Goal: Information Seeking & Learning: Find specific fact

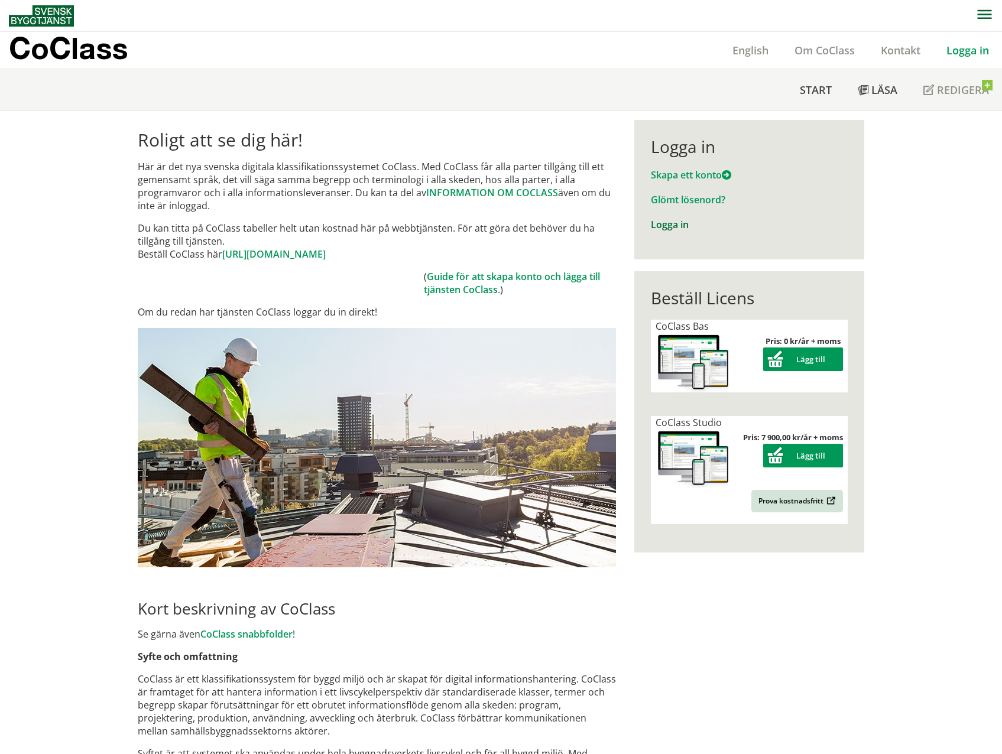
click at [663, 224] on link "Logga in" at bounding box center [670, 224] width 38 height 13
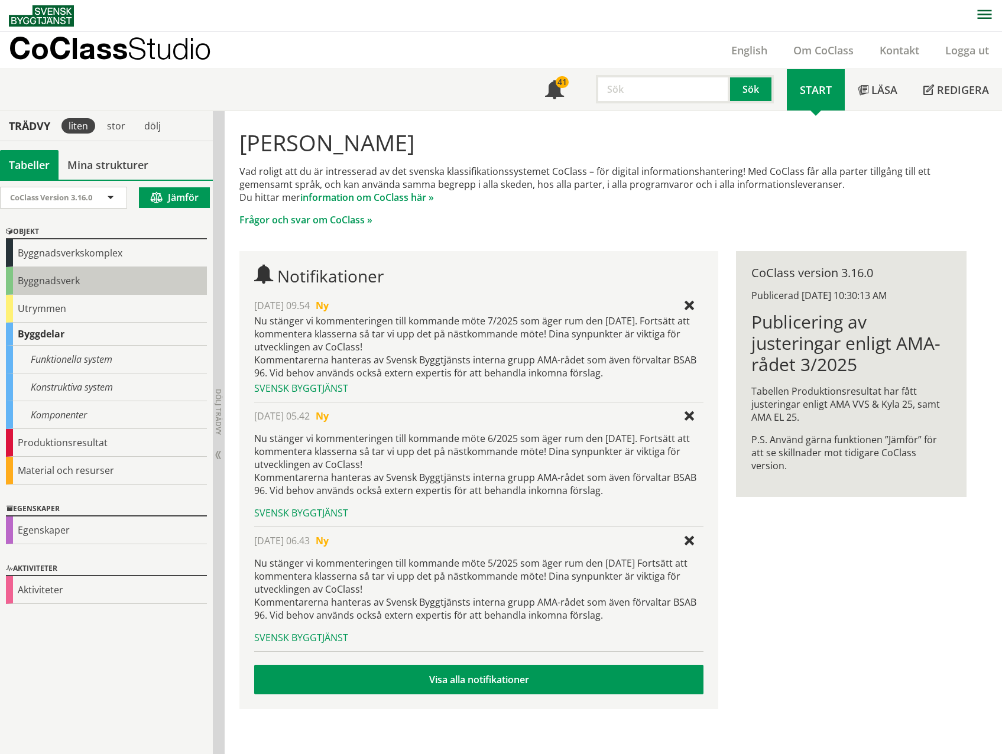
click at [38, 272] on div "Byggnadsverk" at bounding box center [106, 281] width 201 height 28
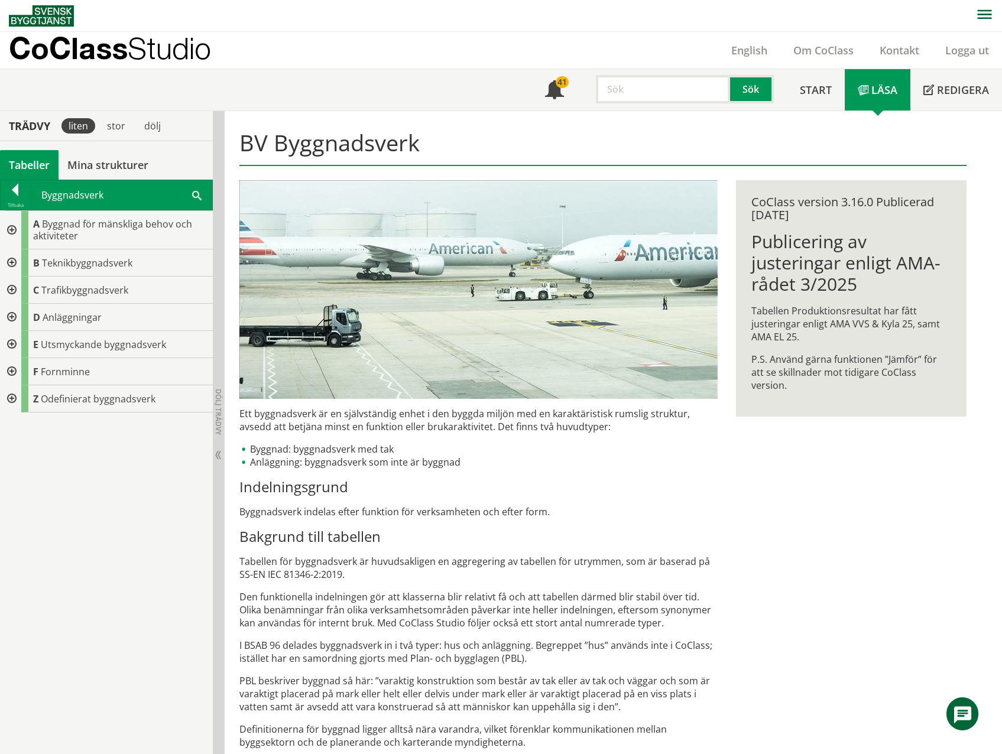
click at [674, 87] on input "text" at bounding box center [663, 89] width 134 height 28
click at [646, 113] on div "teknikbyggnad" at bounding box center [661, 114] width 124 height 18
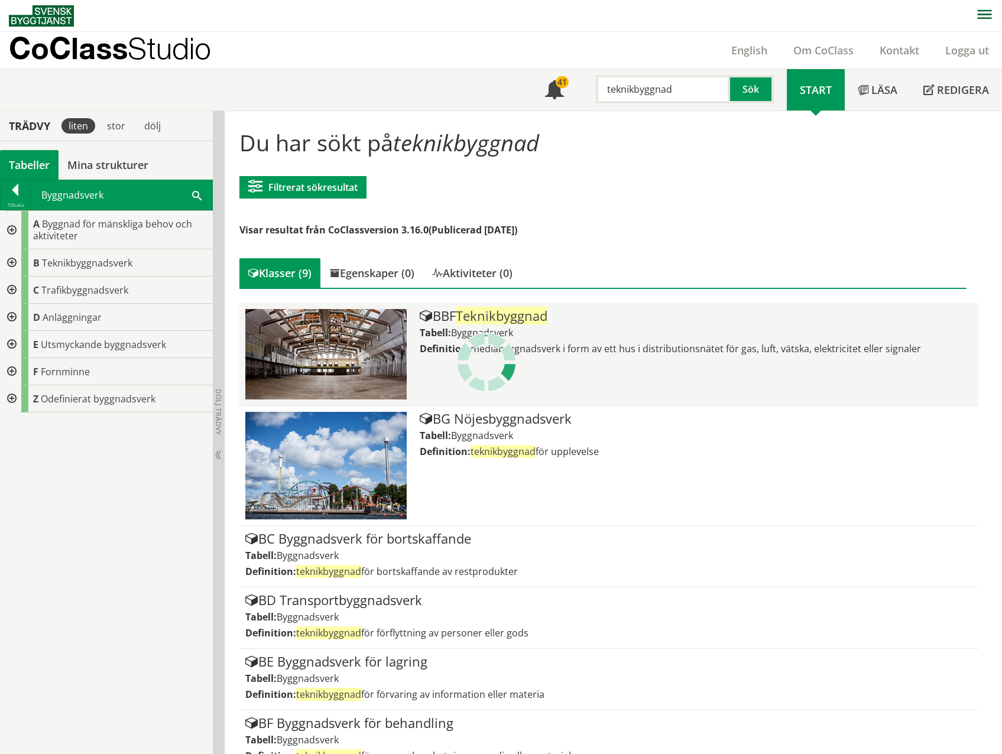
type input "teknikbyggnad"
click at [510, 323] on span "Teknikbyggnad" at bounding box center [502, 316] width 92 height 18
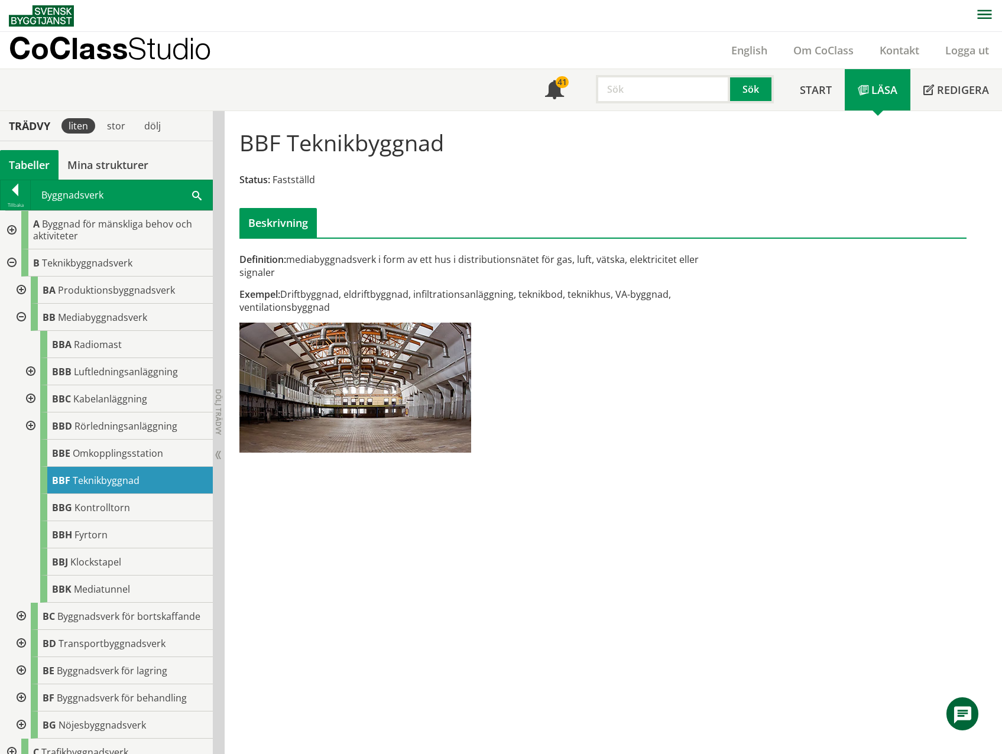
click at [727, 664] on div "BBF Teknikbyggnad Status: Fastställd Beskrivning Definition: mediabyggnadsverk …" at bounding box center [613, 433] width 777 height 644
click at [633, 96] on input "text" at bounding box center [663, 89] width 134 height 28
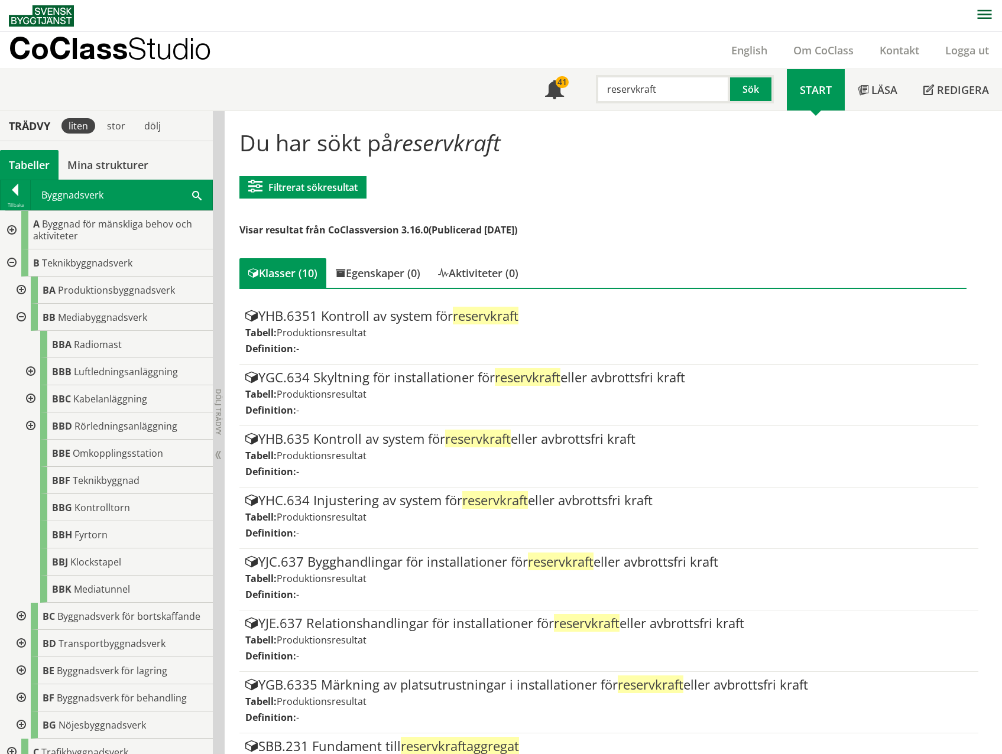
click at [659, 86] on input "reservkraft" at bounding box center [663, 89] width 134 height 28
type input "r"
click at [653, 106] on div "teknikbyggnad" at bounding box center [661, 114] width 124 height 18
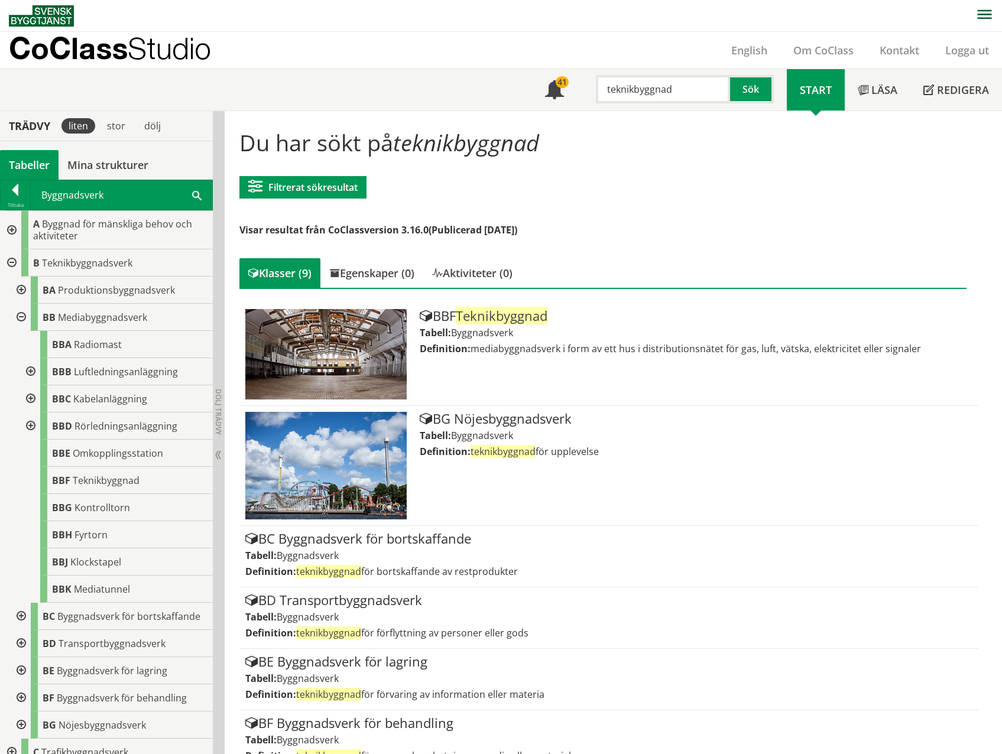
type input "teknikbyggnad"
